Goal: Book appointment/travel/reservation

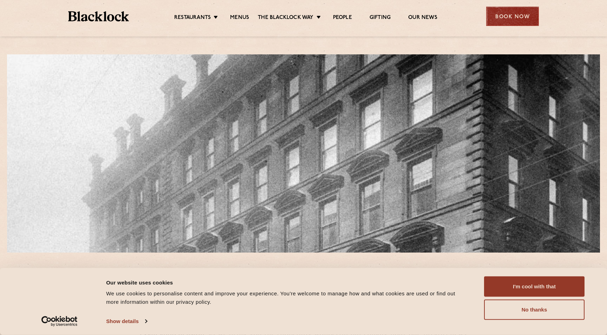
click at [503, 13] on div "Book Now" at bounding box center [512, 16] width 53 height 19
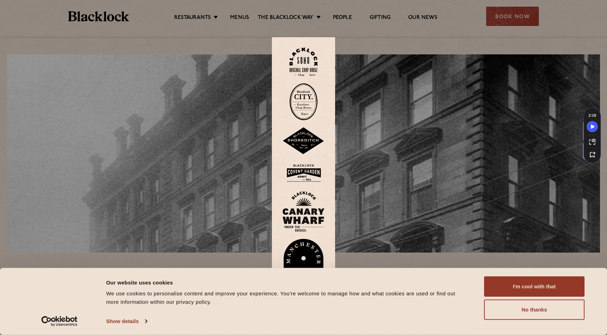
drag, startPoint x: 536, startPoint y: 286, endPoint x: 523, endPoint y: 263, distance: 26.9
click at [536, 286] on button "I'm cool with that" at bounding box center [534, 287] width 100 height 20
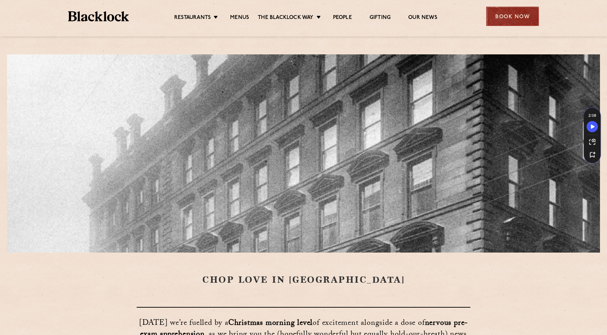
click at [506, 18] on div "Book Now" at bounding box center [512, 16] width 53 height 19
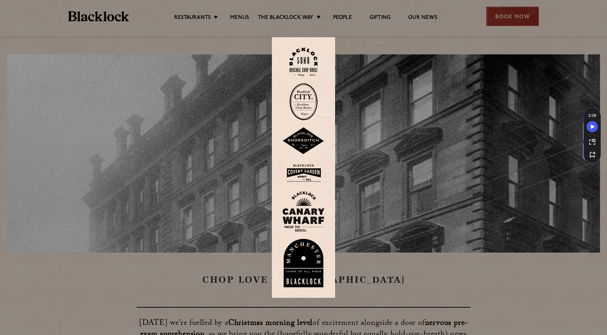
click at [506, 18] on div at bounding box center [303, 167] width 607 height 335
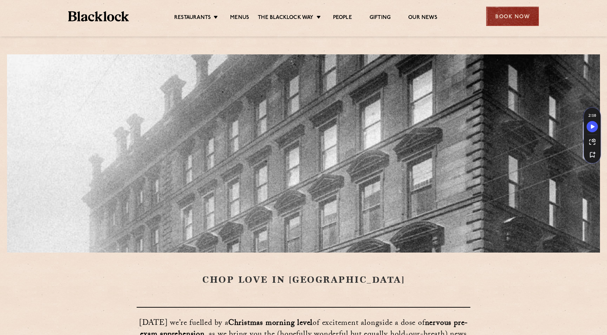
click at [506, 18] on div "Book Now" at bounding box center [512, 16] width 53 height 19
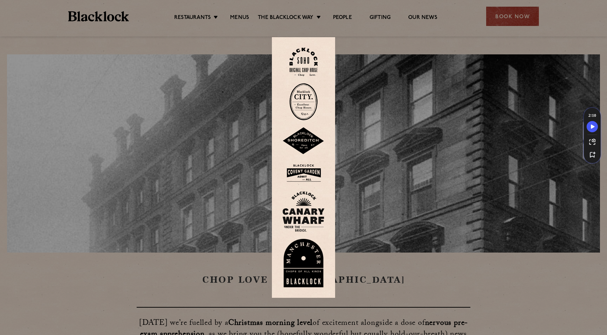
click at [312, 262] on img at bounding box center [303, 263] width 42 height 48
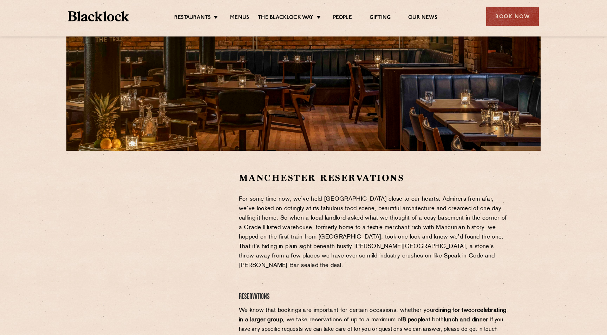
scroll to position [103, 0]
